Goal: Obtain resource: Download file/media

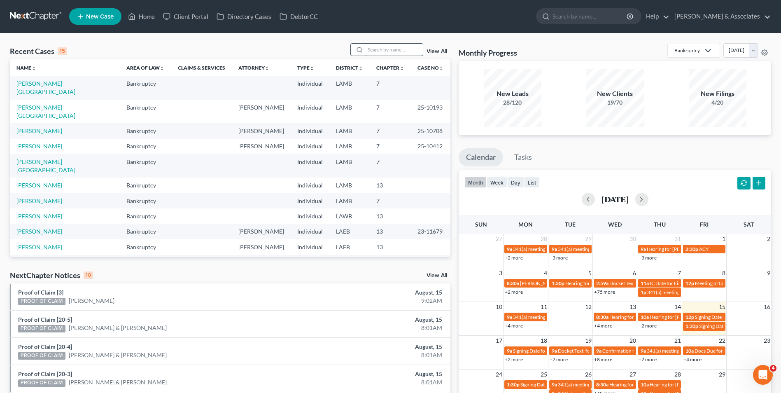
click at [379, 49] on input "search" at bounding box center [394, 50] width 58 height 12
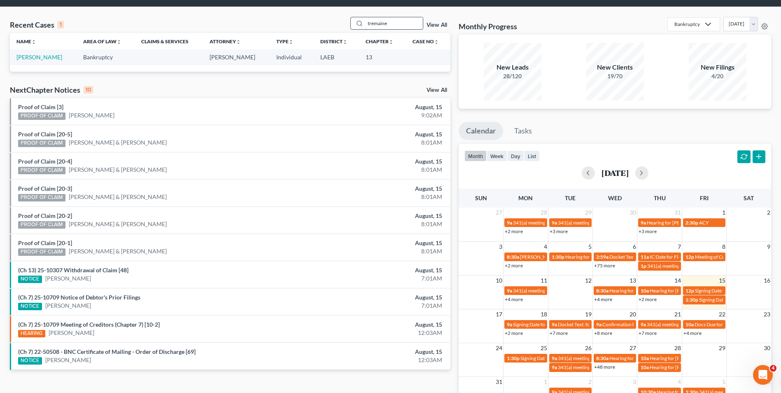
scroll to position [41, 0]
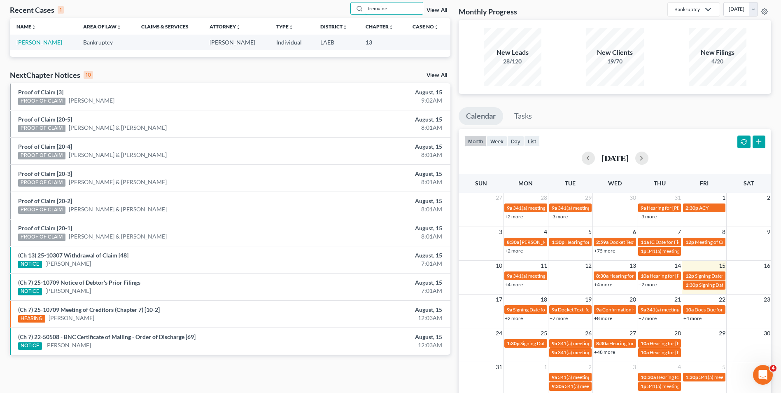
type input "tremaine"
click at [36, 47] on td "[PERSON_NAME]" at bounding box center [43, 42] width 67 height 15
click at [37, 42] on link "[PERSON_NAME]" at bounding box center [39, 42] width 46 height 7
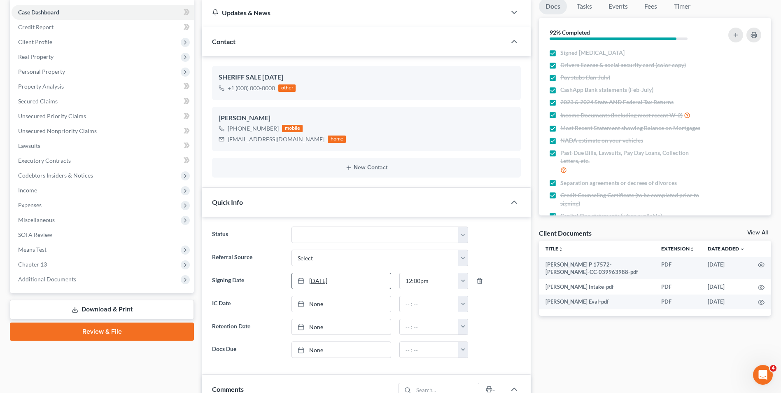
scroll to position [165, 0]
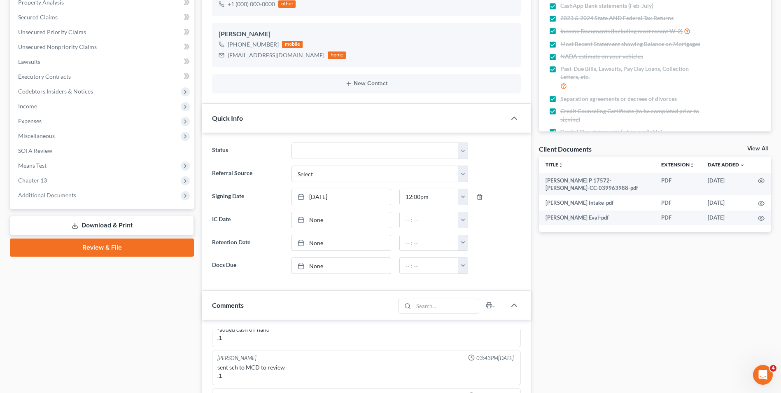
click at [166, 249] on link "Review & File" at bounding box center [102, 247] width 184 height 18
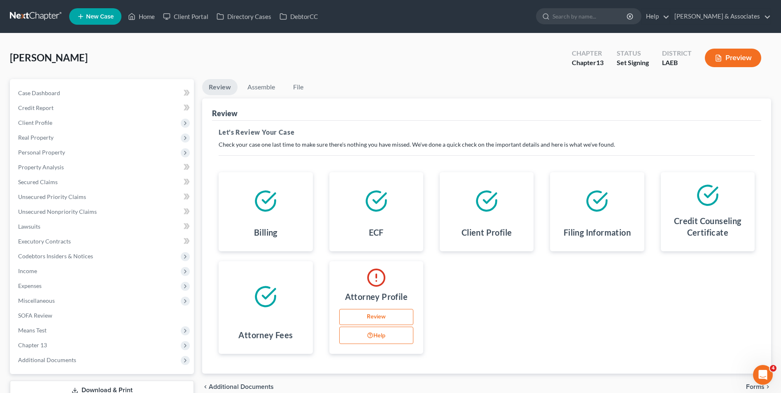
click at [374, 317] on link "Review" at bounding box center [376, 317] width 74 height 16
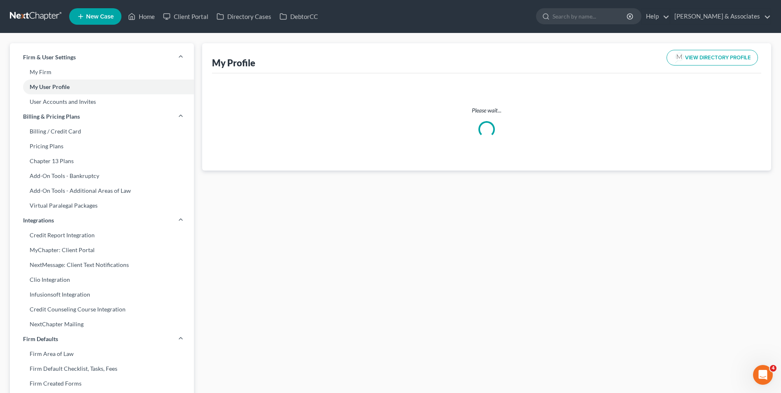
select select "19"
select select "35"
select select "attorney"
select select "0"
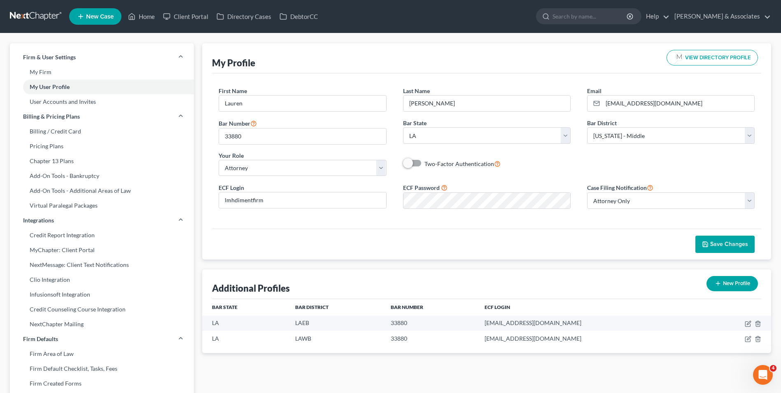
click at [698, 58] on span "VIEW DIRECTORY PROFILE" at bounding box center [718, 57] width 66 height 5
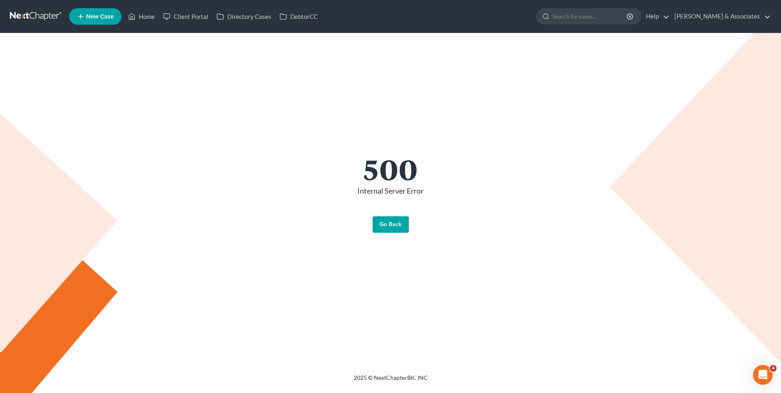
click at [381, 226] on link "Go Back" at bounding box center [390, 224] width 36 height 16
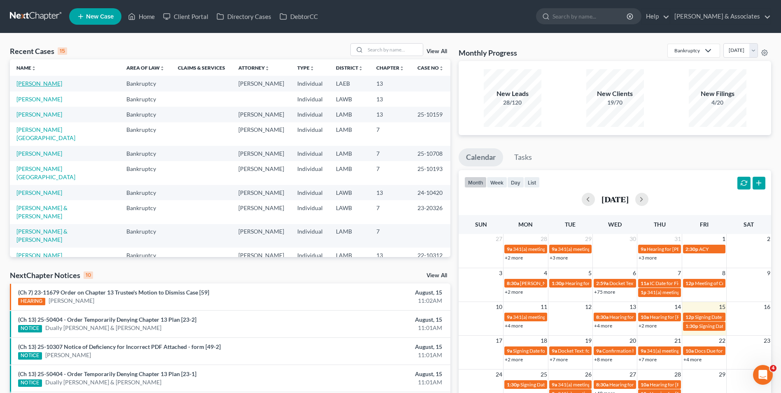
click at [40, 84] on link "[PERSON_NAME]" at bounding box center [39, 83] width 46 height 7
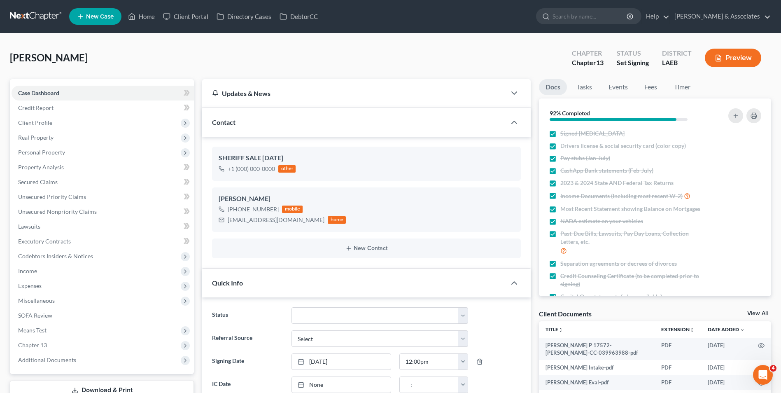
click at [721, 61] on icon "button" at bounding box center [717, 57] width 7 height 7
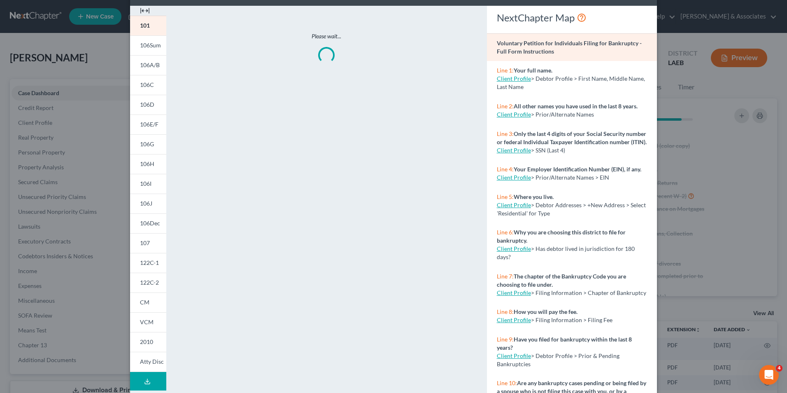
scroll to position [64, 0]
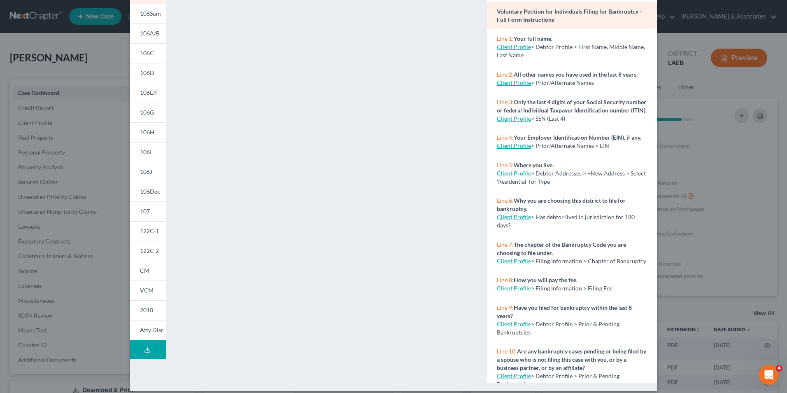
click at [151, 351] on button "Download Draft" at bounding box center [148, 349] width 36 height 19
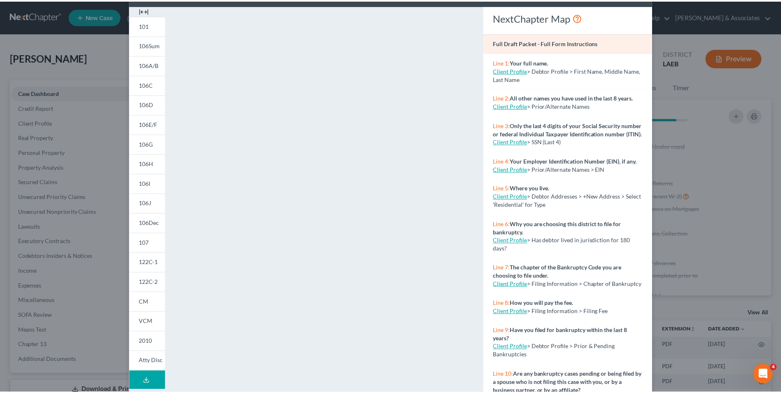
scroll to position [0, 0]
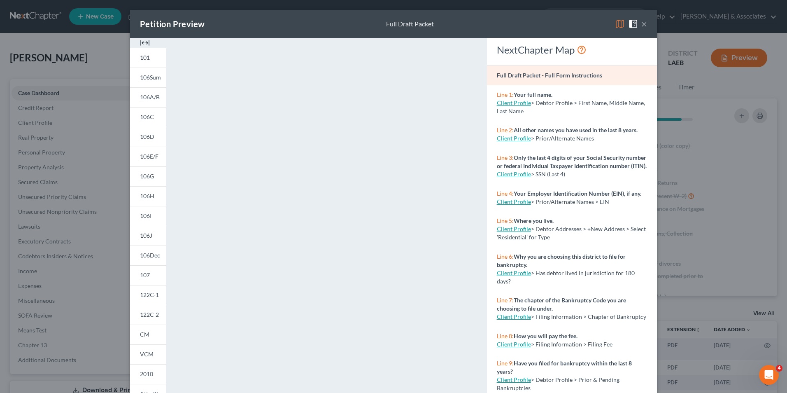
click at [642, 27] on button "×" at bounding box center [644, 24] width 6 height 10
